Goal: Find specific page/section: Find specific page/section

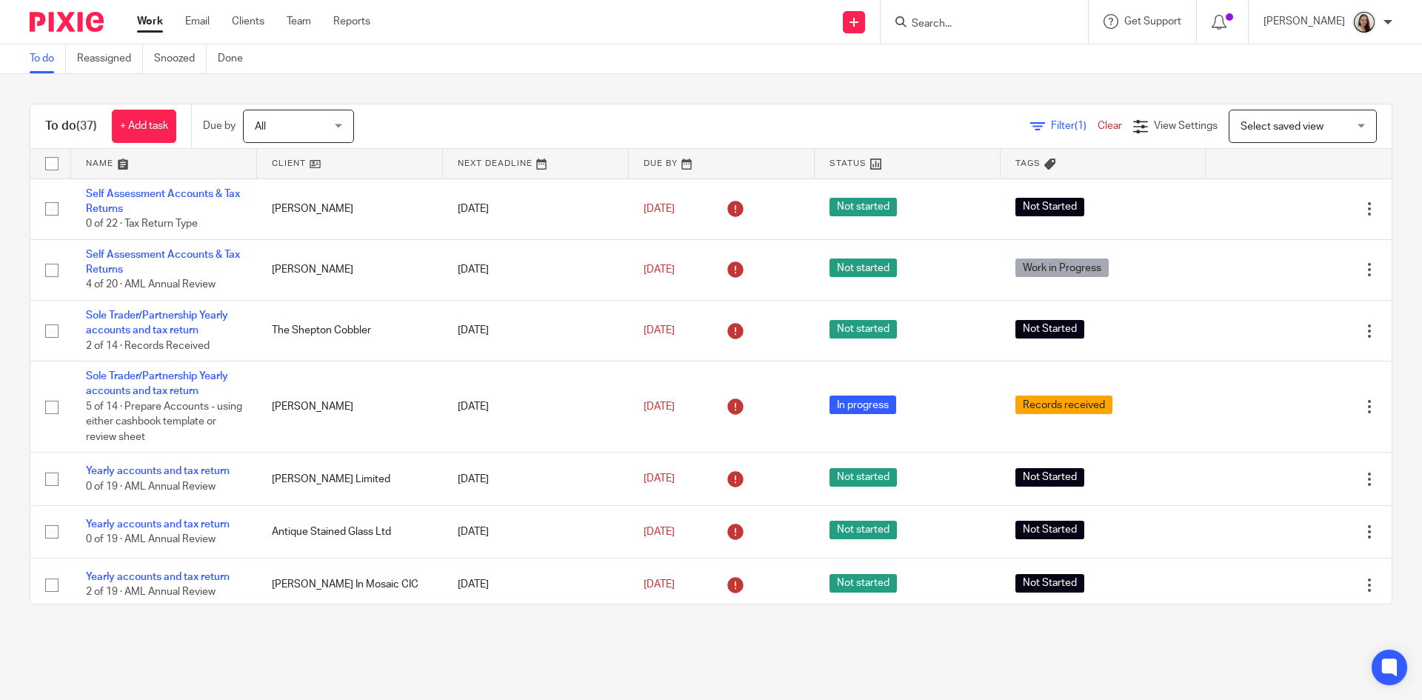
click at [967, 29] on input "Search" at bounding box center [976, 24] width 133 height 13
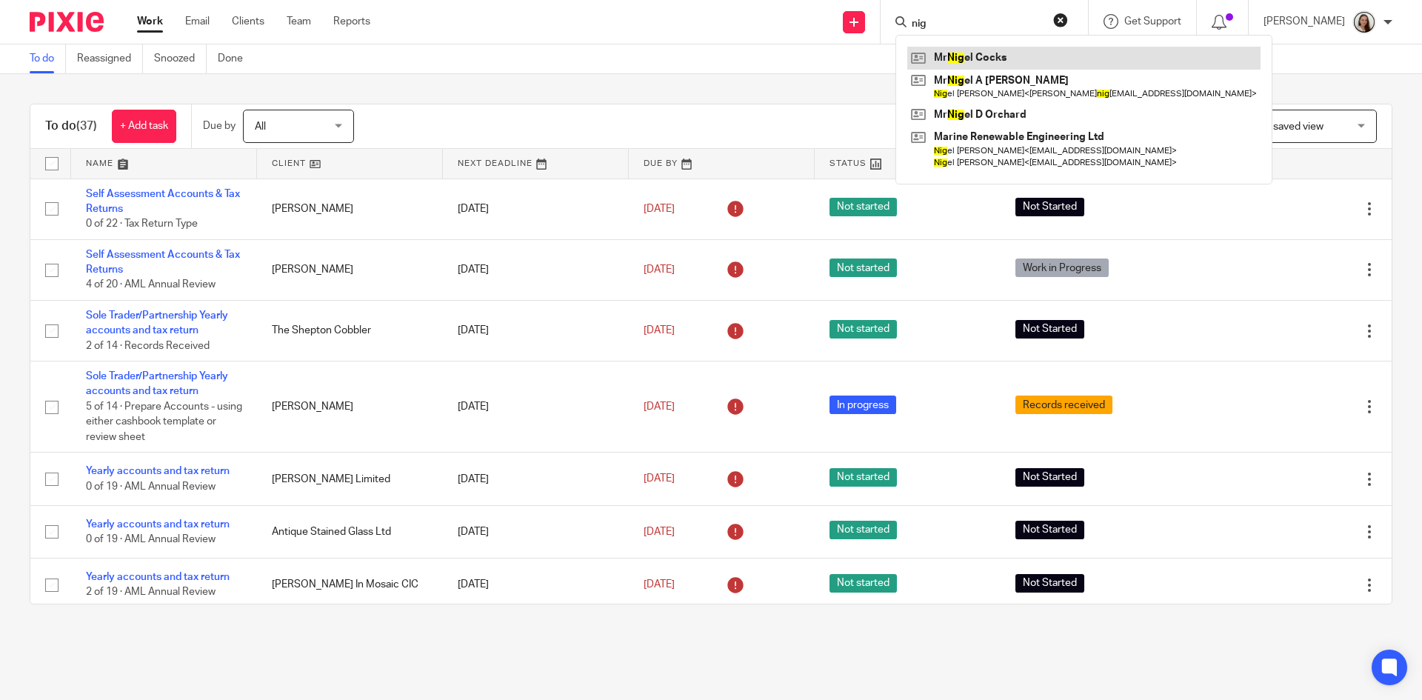
type input "nig"
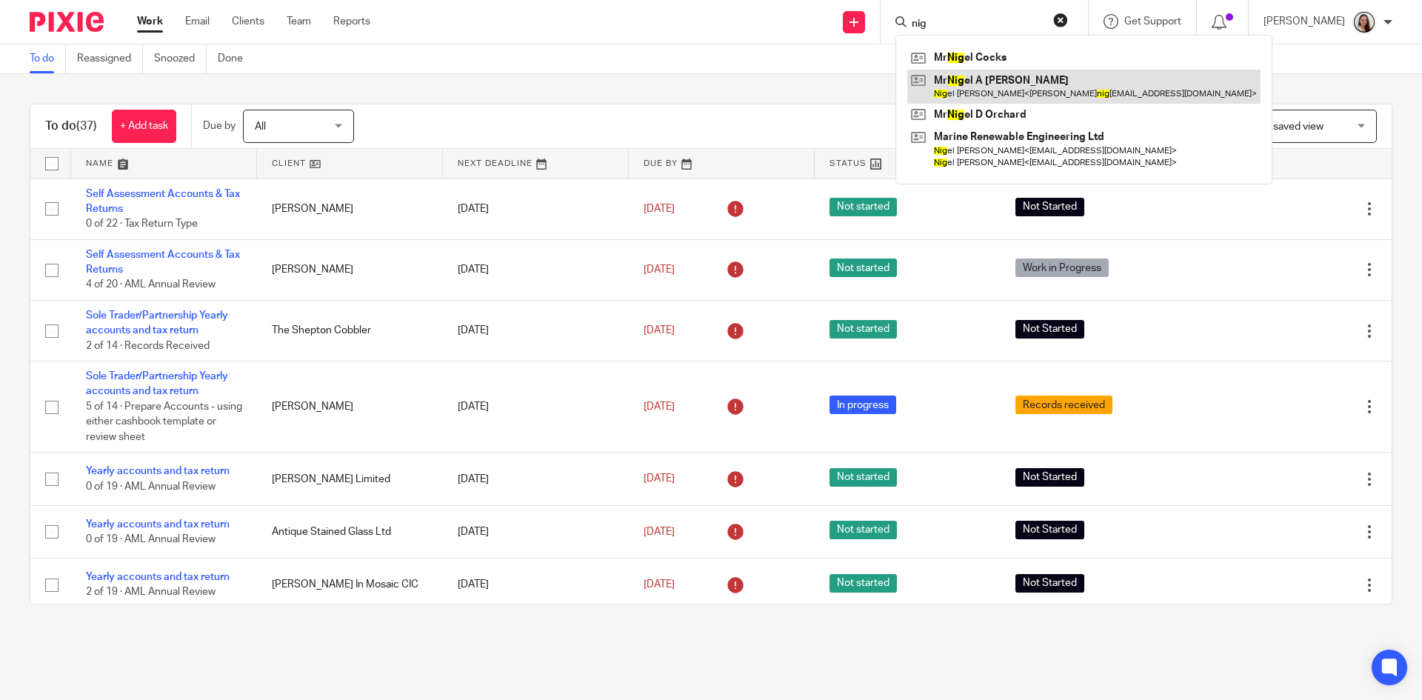
drag, startPoint x: 972, startPoint y: 55, endPoint x: 972, endPoint y: 89, distance: 34.1
click at [972, 55] on link at bounding box center [1083, 58] width 353 height 22
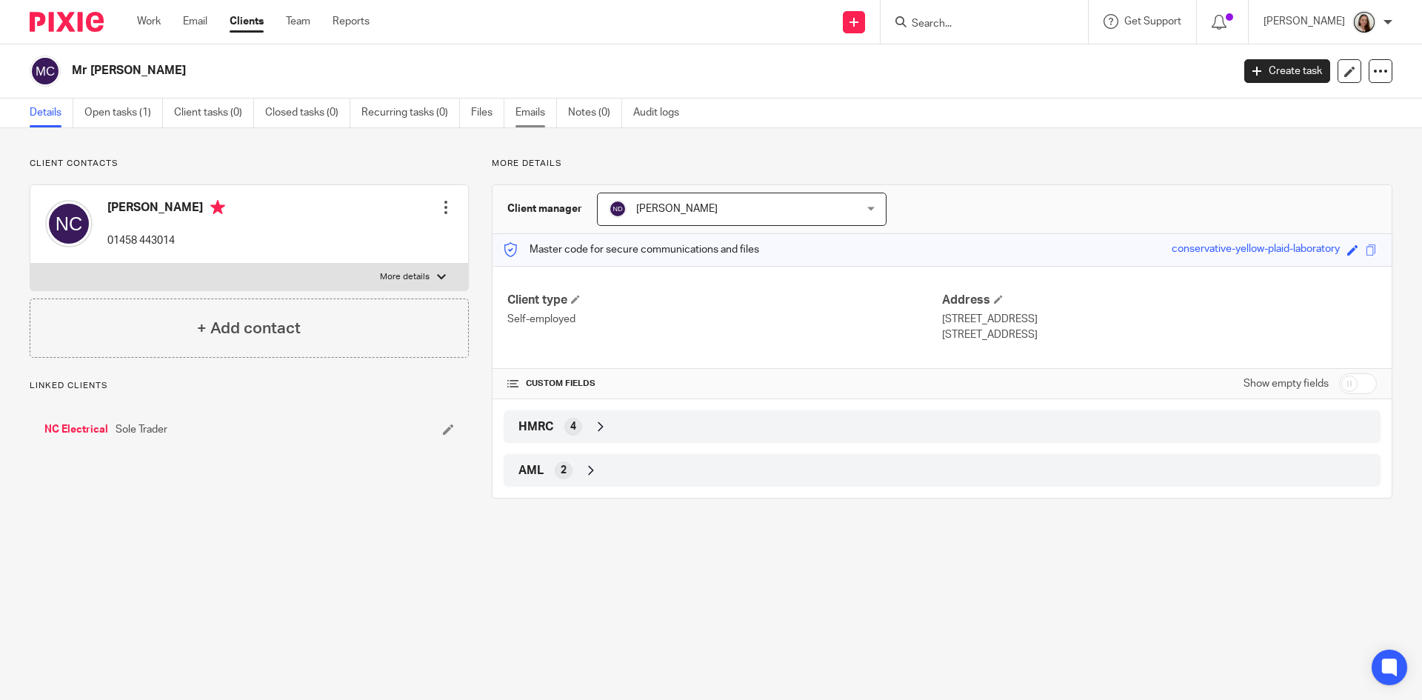
click at [520, 121] on link "Emails" at bounding box center [535, 112] width 41 height 29
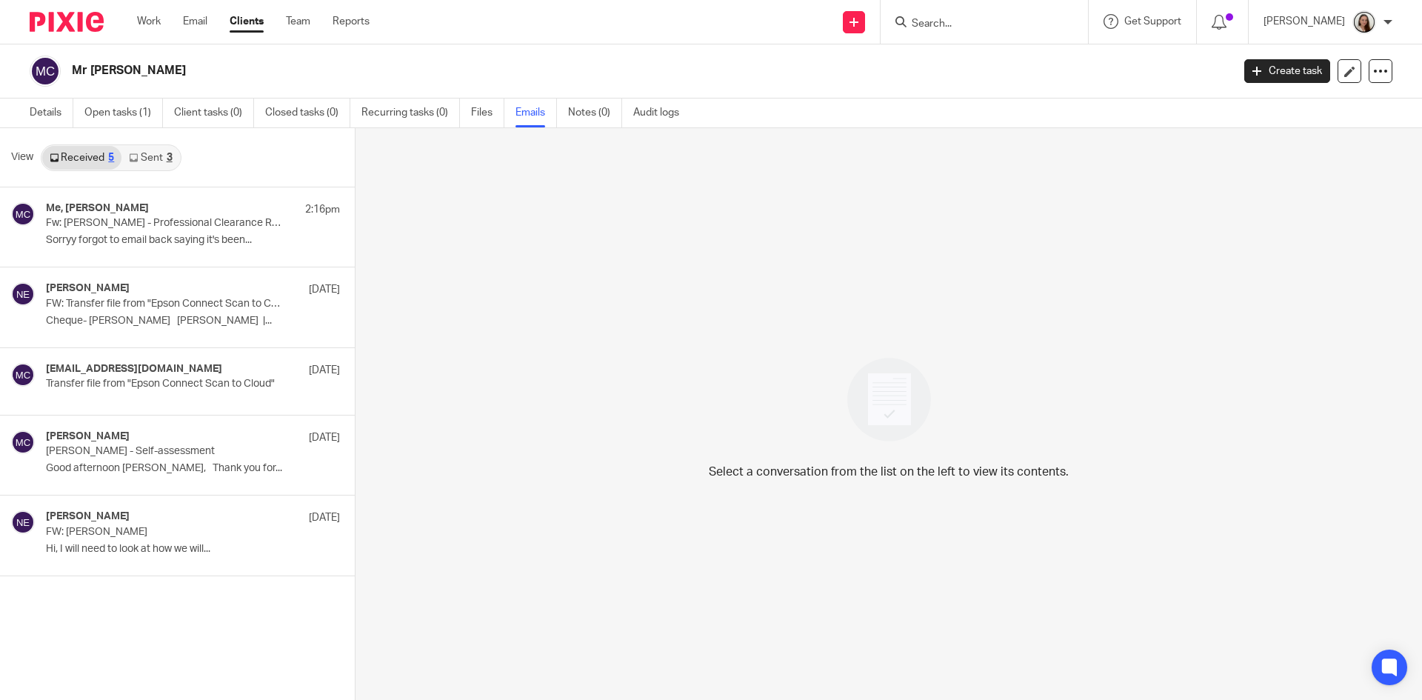
click at [153, 156] on link "Sent 3" at bounding box center [150, 158] width 58 height 24
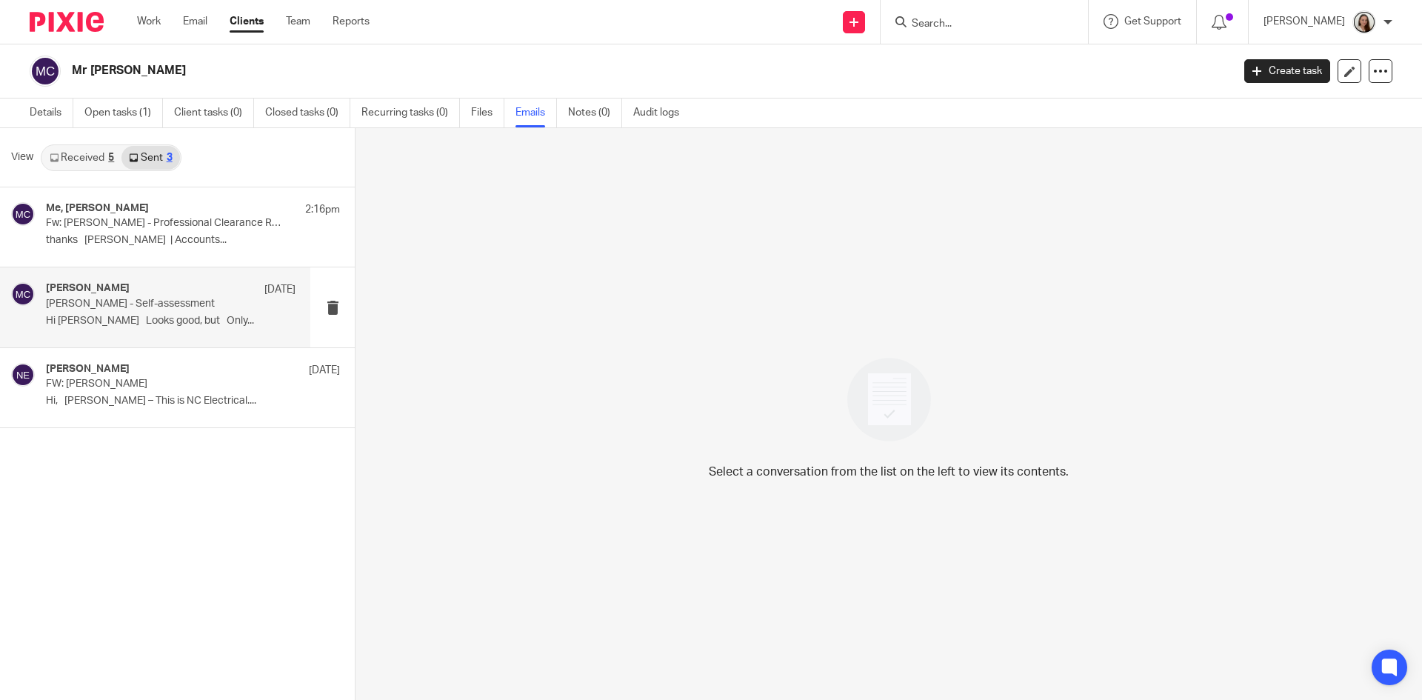
drag, startPoint x: 126, startPoint y: 310, endPoint x: 137, endPoint y: 329, distance: 21.6
click at [127, 310] on div "[PERSON_NAME] [DATE] [PERSON_NAME] - Self-assessment Hi [PERSON_NAME] Looks goo…" at bounding box center [171, 307] width 250 height 50
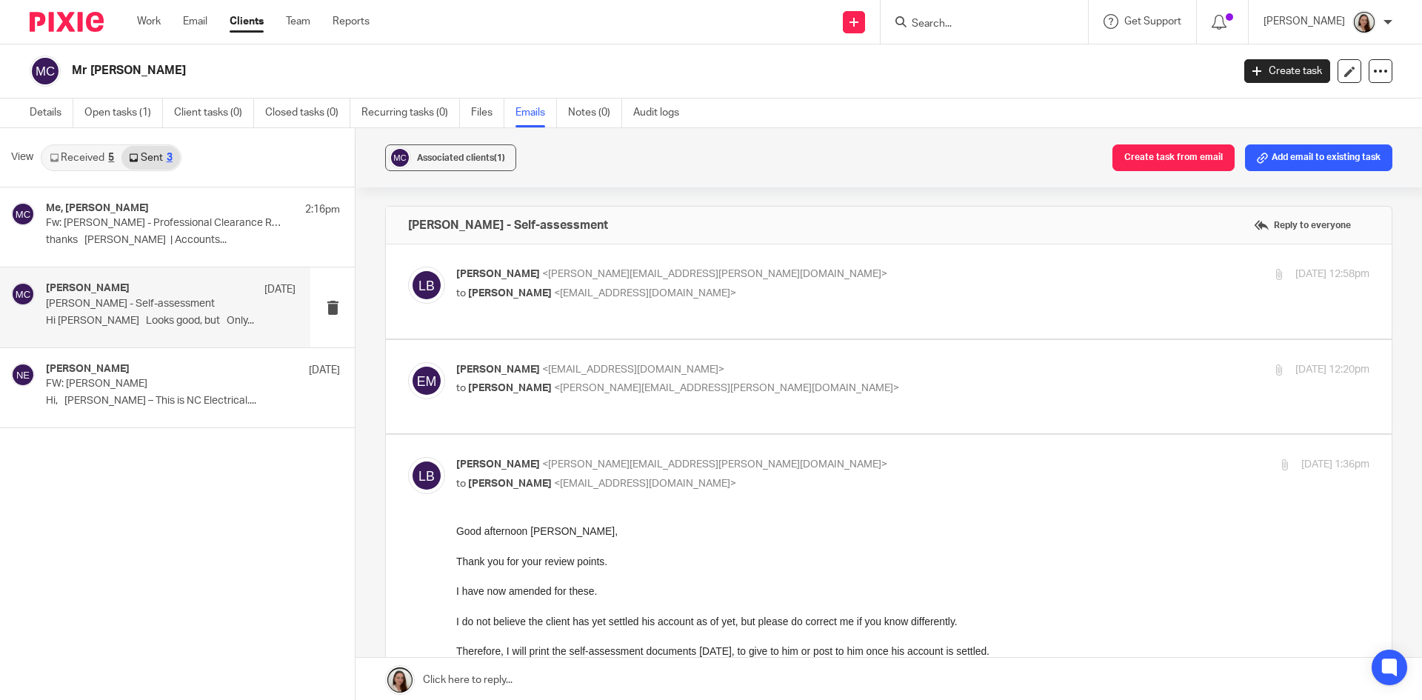
click at [777, 308] on label at bounding box center [889, 291] width 1006 height 94
click at [408, 267] on input "checkbox" at bounding box center [407, 266] width 1 height 1
checkbox input "true"
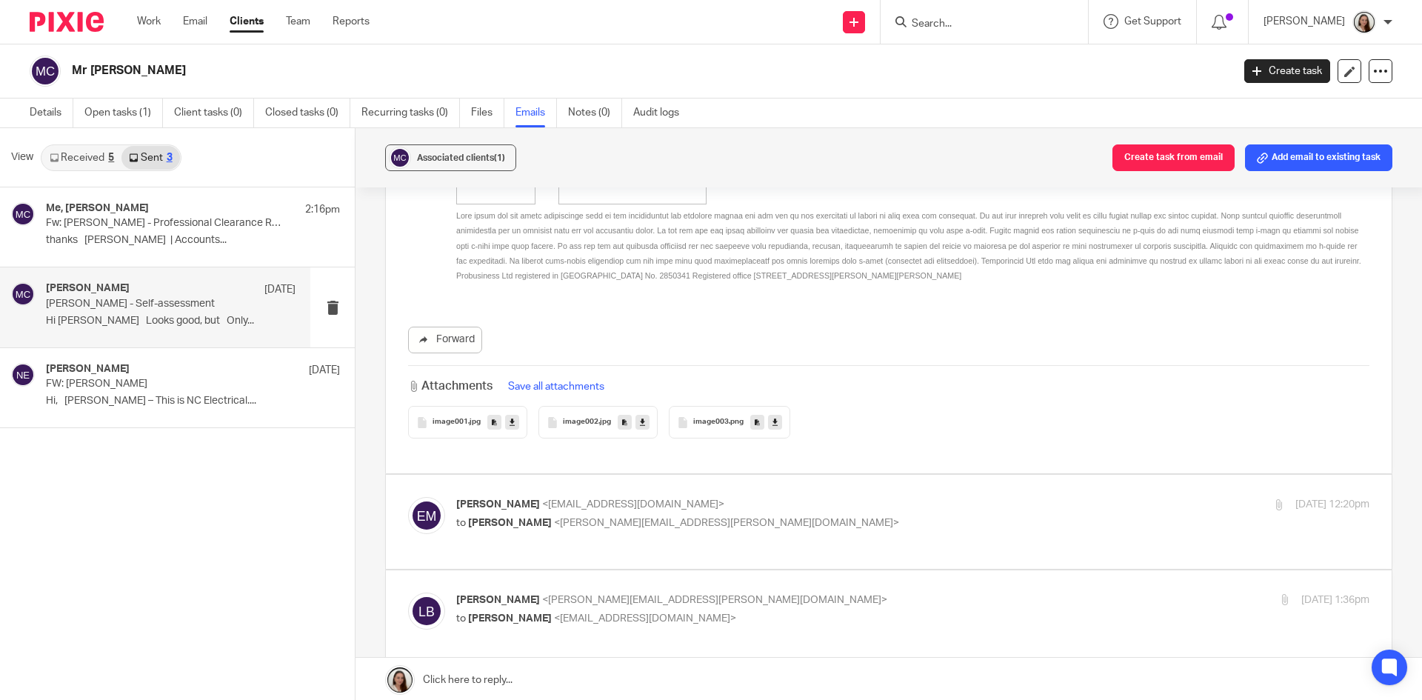
scroll to position [666, 0]
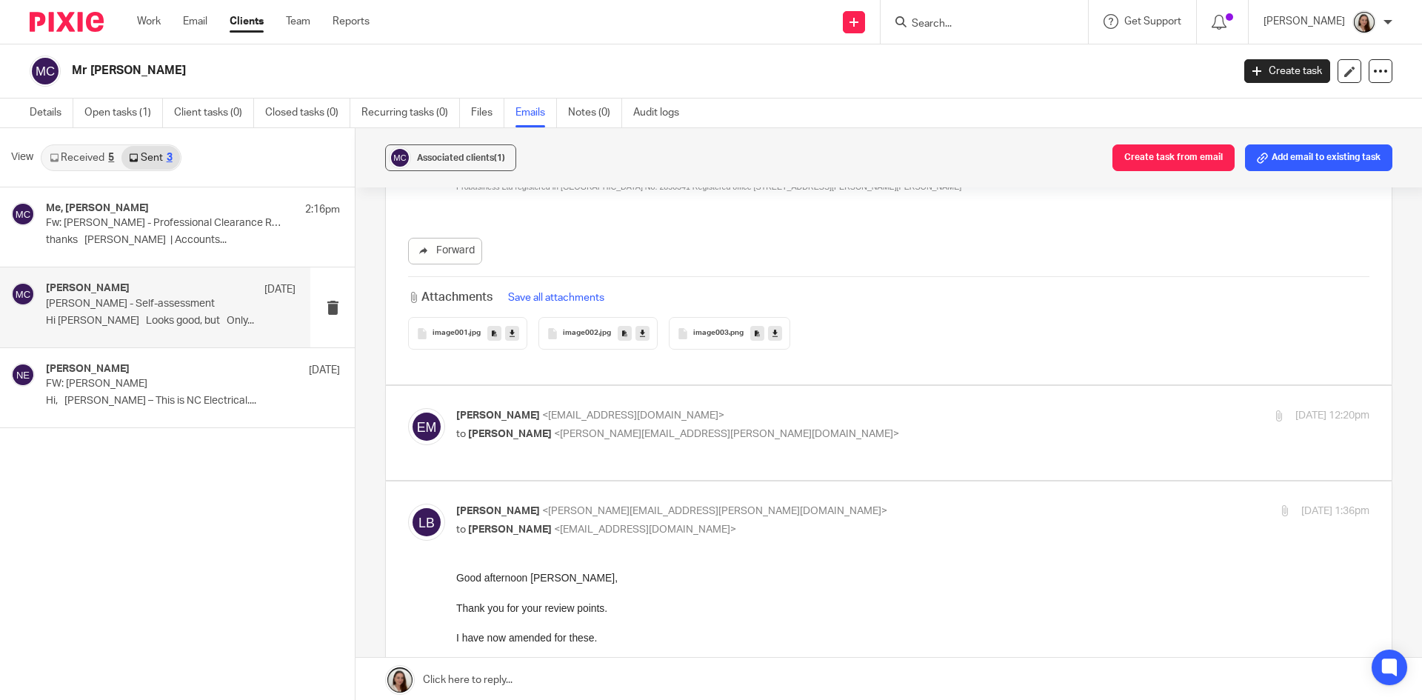
click at [767, 427] on p "to [PERSON_NAME] <[PERSON_NAME][EMAIL_ADDRESS][PERSON_NAME][DOMAIN_NAME]>" at bounding box center [760, 435] width 609 height 16
checkbox input "true"
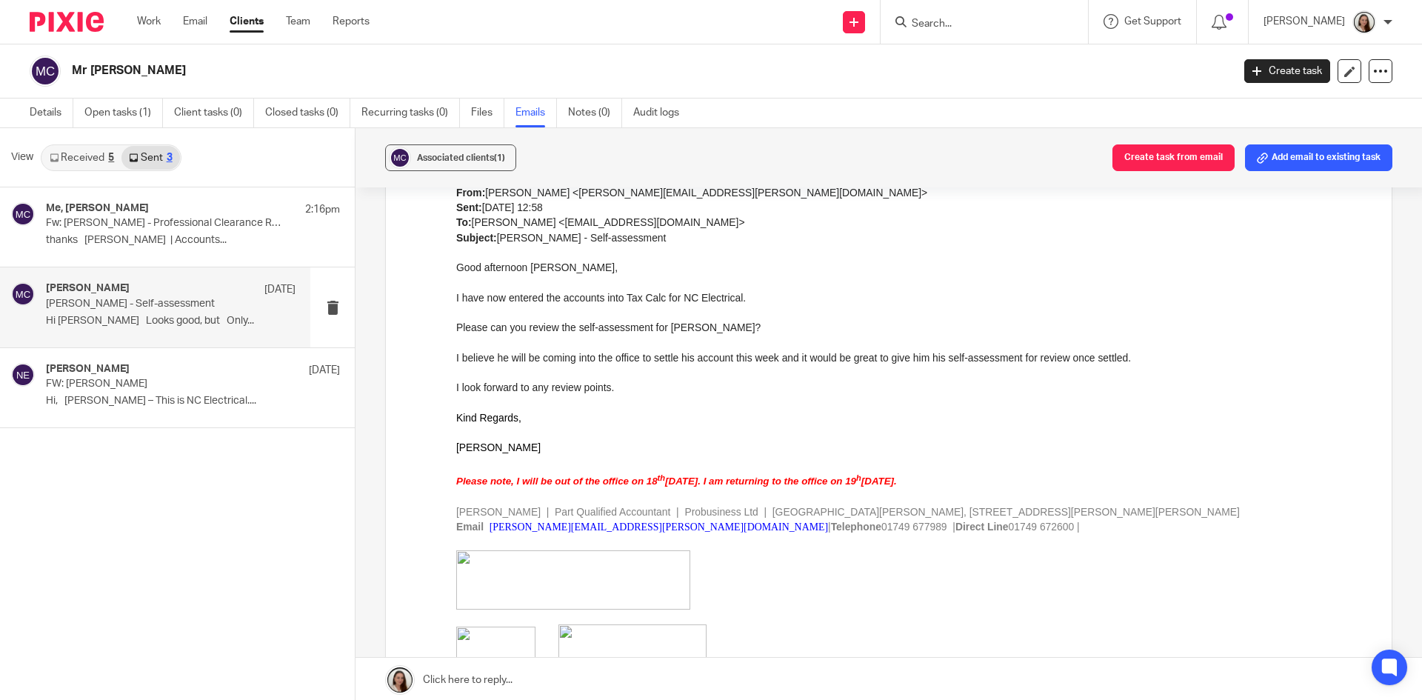
scroll to position [3629, 0]
